Goal: Task Accomplishment & Management: Manage account settings

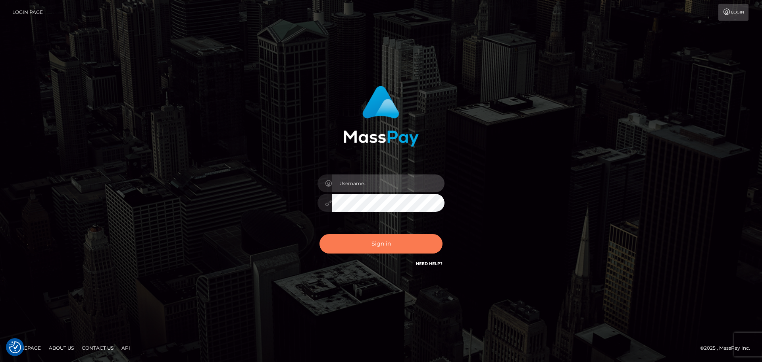
type input "Bedis"
click at [396, 244] on button "Sign in" at bounding box center [381, 243] width 123 height 19
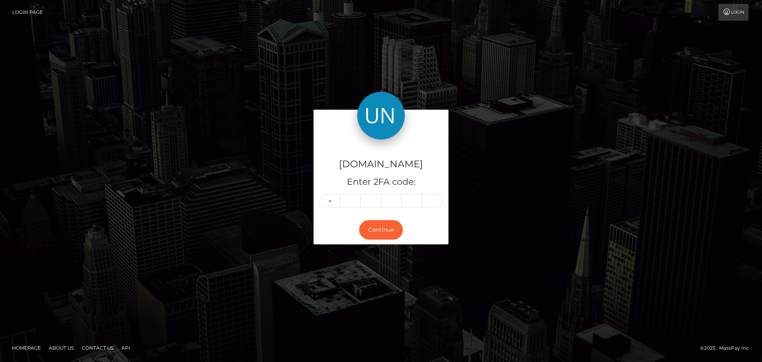
type input "4"
type input "0"
type input "4"
type input "0"
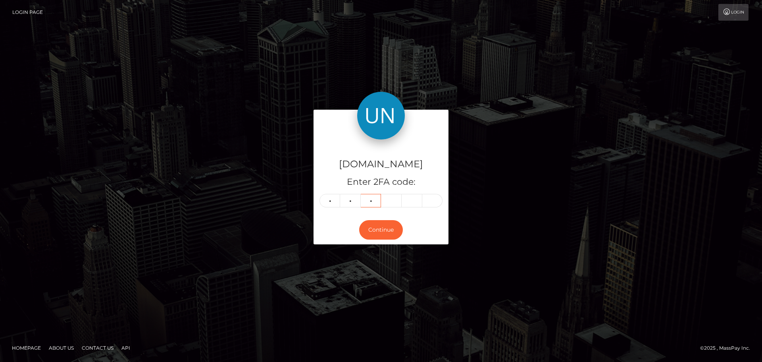
type input "7"
type input "2"
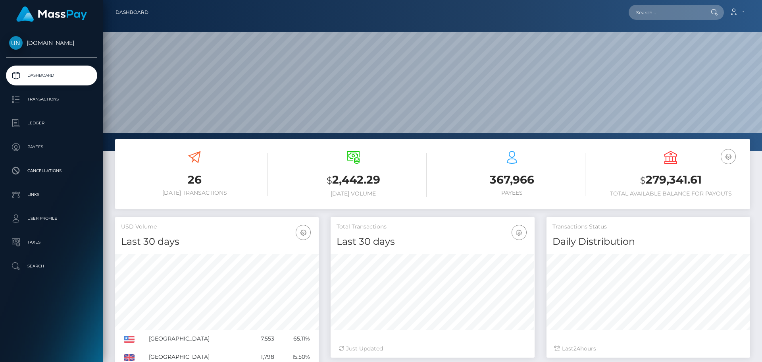
scroll to position [141, 204]
